Goal: Browse casually: Explore the website without a specific task or goal

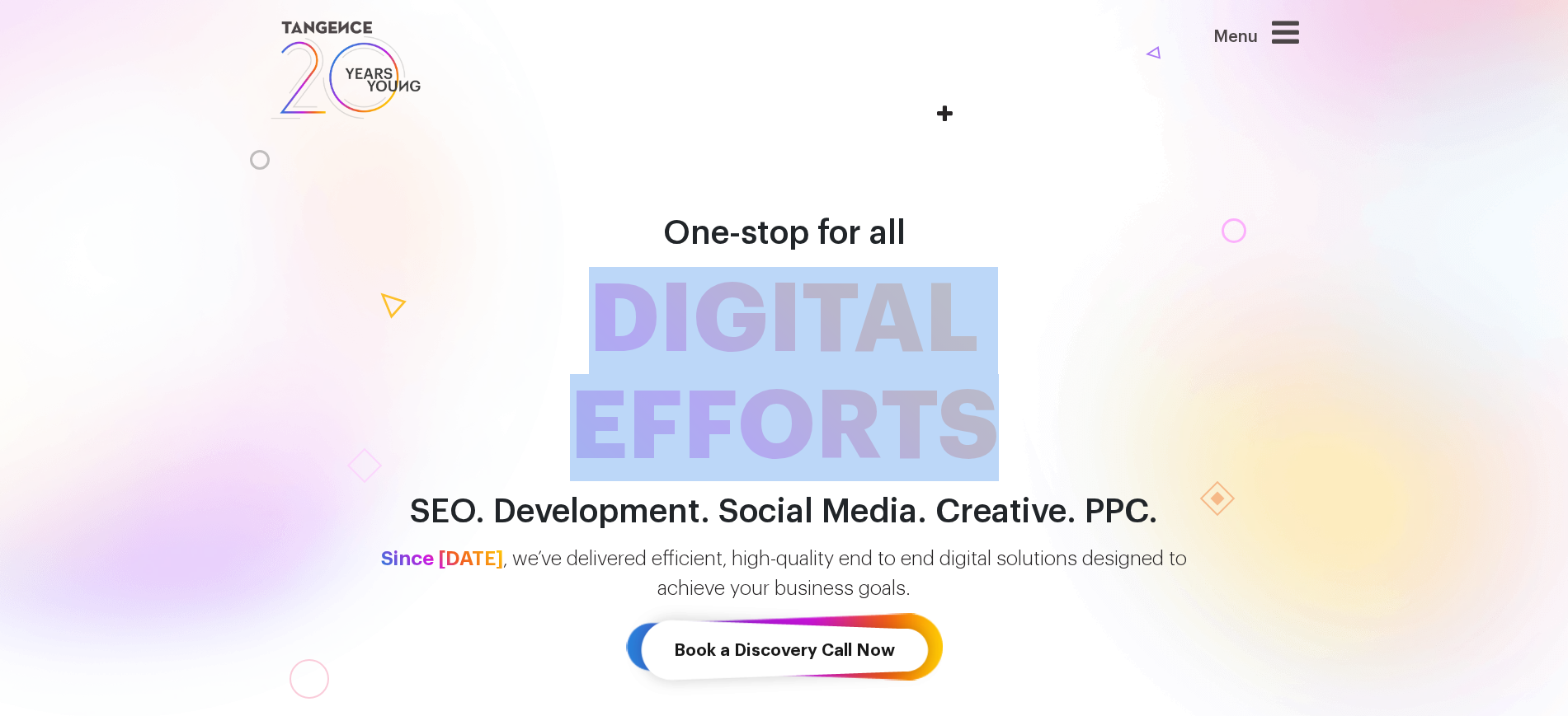
drag, startPoint x: 588, startPoint y: 306, endPoint x: 994, endPoint y: 445, distance: 429.1
click at [994, 445] on span "DIGITAL EFFORTS" at bounding box center [784, 373] width 940 height 214
click at [1046, 435] on span "DIGITAL EFFORTS" at bounding box center [784, 373] width 940 height 214
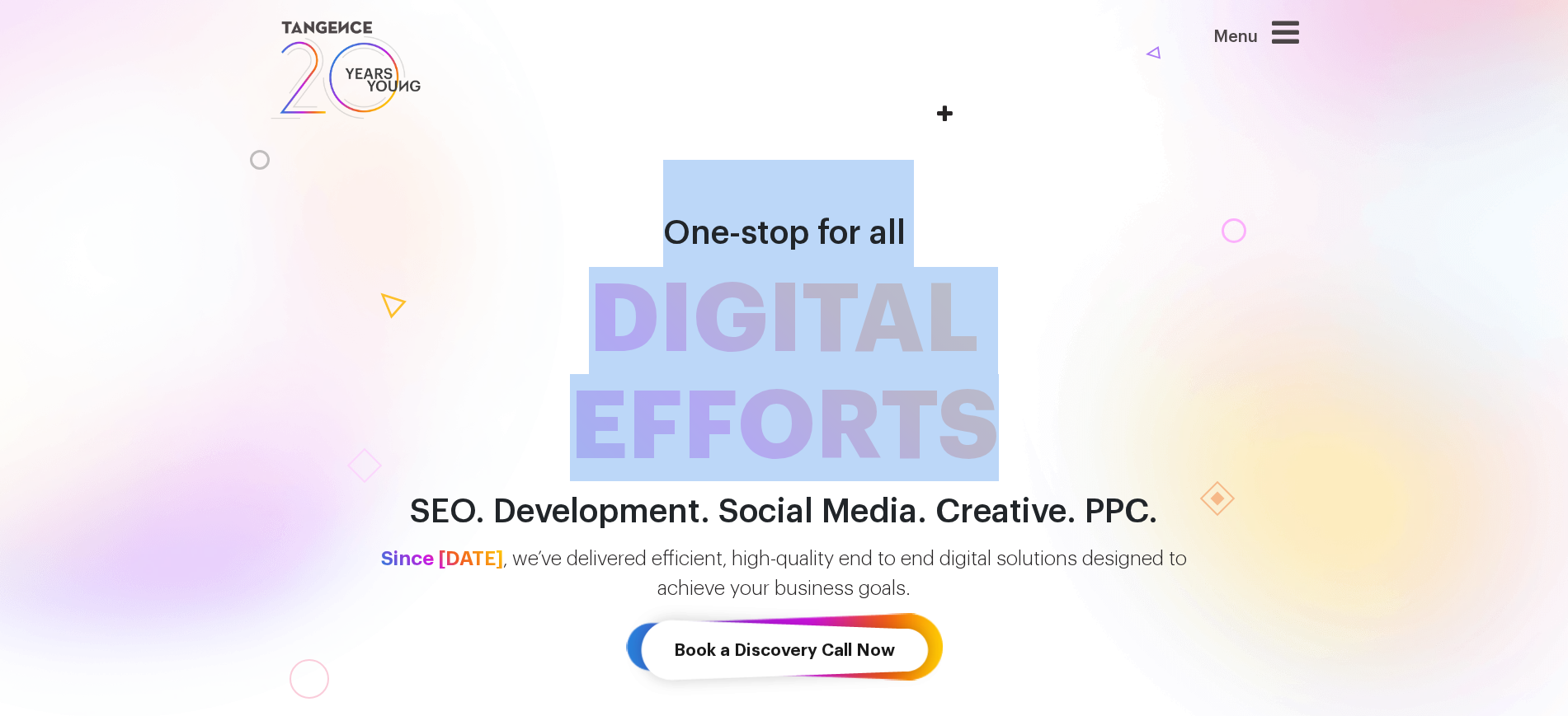
drag, startPoint x: 1010, startPoint y: 432, endPoint x: 559, endPoint y: 214, distance: 500.9
click at [559, 214] on h1 "One-stop for all DIGITAL EFFORTS" at bounding box center [784, 321] width 940 height 322
click at [784, 276] on span "DIGITAL EFFORTS" at bounding box center [784, 373] width 940 height 214
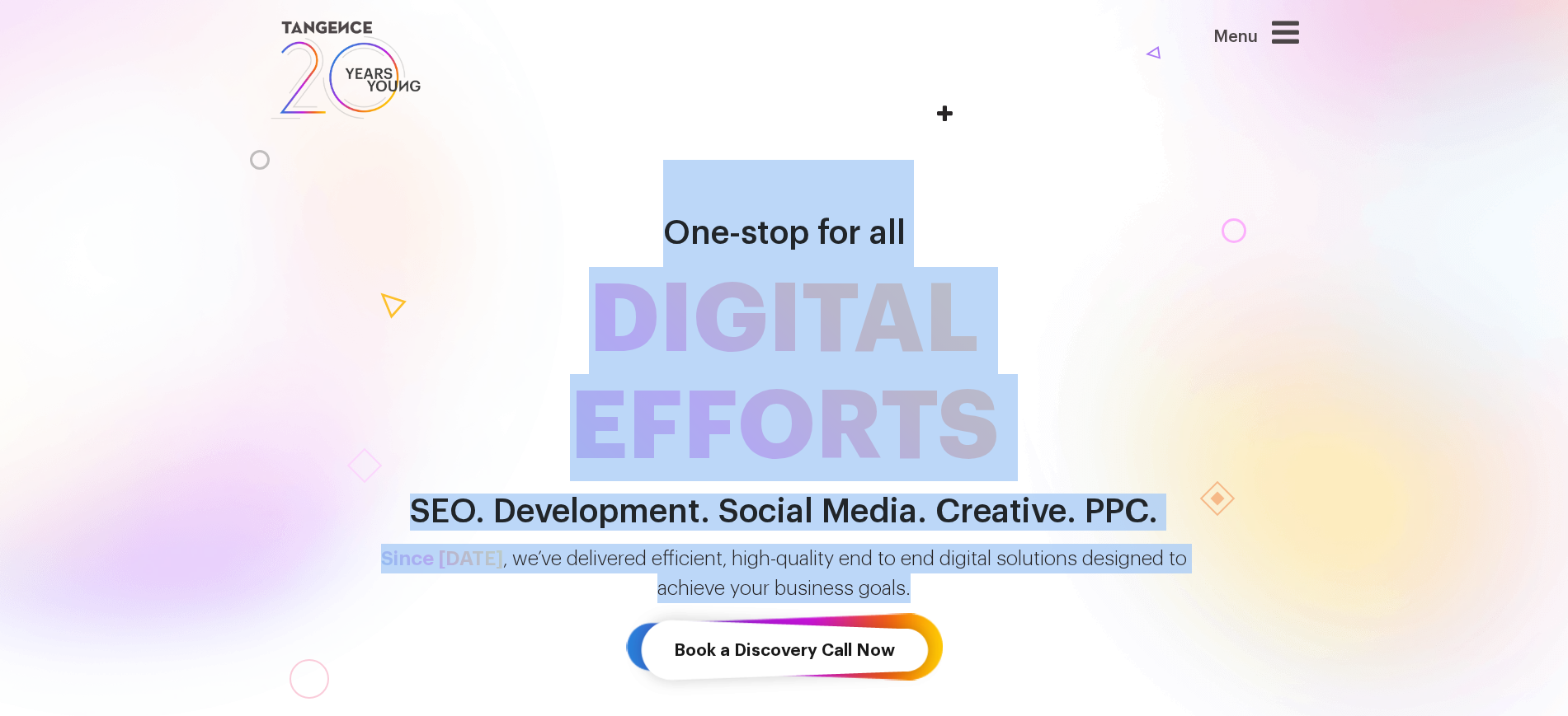
drag, startPoint x: 660, startPoint y: 228, endPoint x: 1242, endPoint y: 599, distance: 690.2
click at [1242, 599] on div "One-stop for all DIGITAL EFFORTS SEO. Development. Social Media. Creative. PPC.…" at bounding box center [784, 428] width 1568 height 659
click at [846, 544] on p "Since [DATE] , we’ve delivered efficient, high-quality end to end digital solut…" at bounding box center [784, 574] width 940 height 60
drag, startPoint x: 923, startPoint y: 582, endPoint x: 562, endPoint y: 256, distance: 486.4
click at [562, 256] on div "One-stop for all DIGITAL EFFORTS SEO. Development. Social Media. Creative. PPC.…" at bounding box center [784, 428] width 1568 height 659
